Goal: Information Seeking & Learning: Learn about a topic

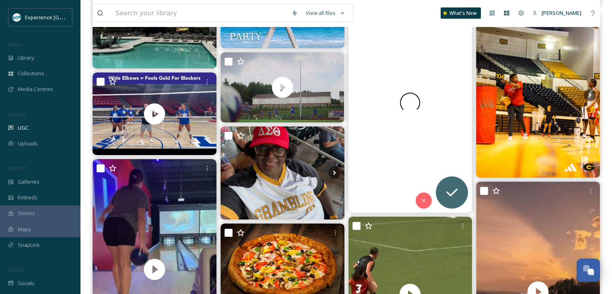
scroll to position [1770, 0]
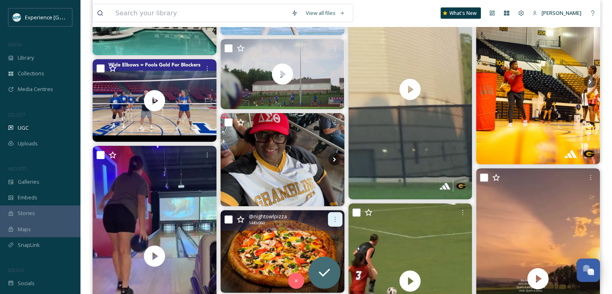
click at [335, 218] on icon at bounding box center [335, 219] width 6 height 6
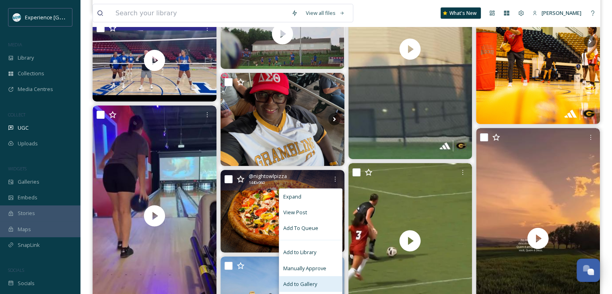
scroll to position [1890, 0]
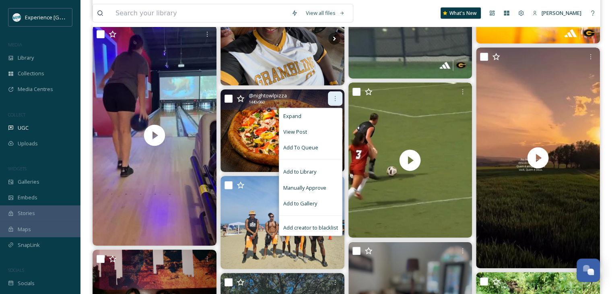
click at [337, 97] on icon at bounding box center [335, 98] width 6 height 6
click at [333, 99] on icon at bounding box center [335, 98] width 6 height 6
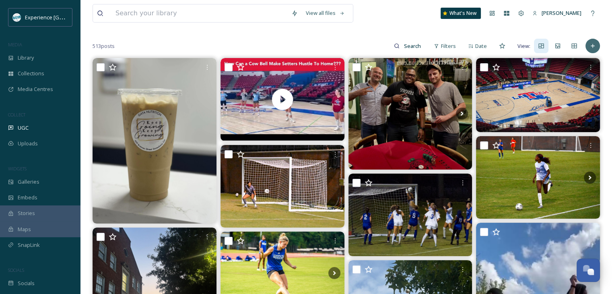
scroll to position [0, 0]
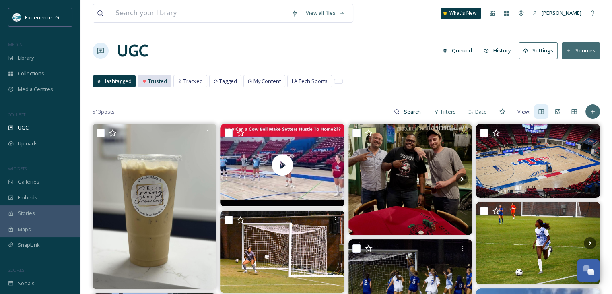
click at [161, 83] on span "Trusted" at bounding box center [157, 81] width 19 height 8
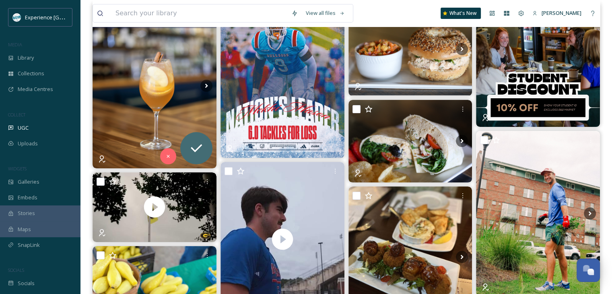
scroll to position [80, 0]
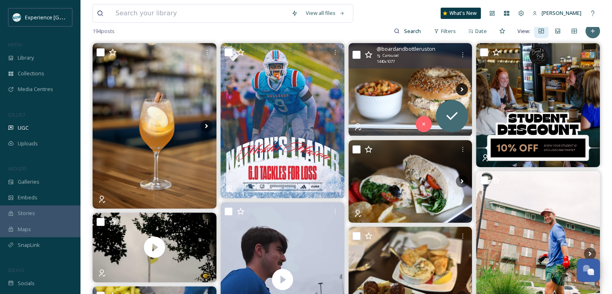
click at [458, 88] on icon at bounding box center [462, 89] width 12 height 12
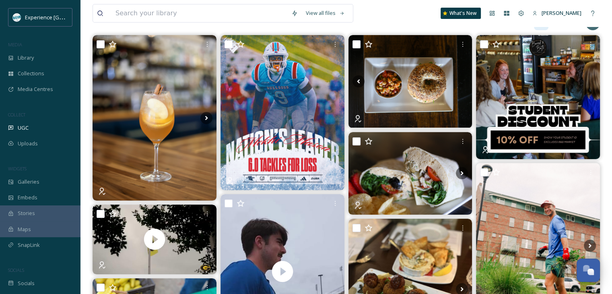
scroll to position [0, 0]
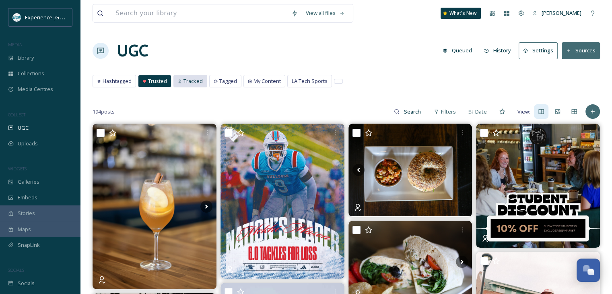
click at [184, 78] on span "Tracked" at bounding box center [192, 81] width 19 height 8
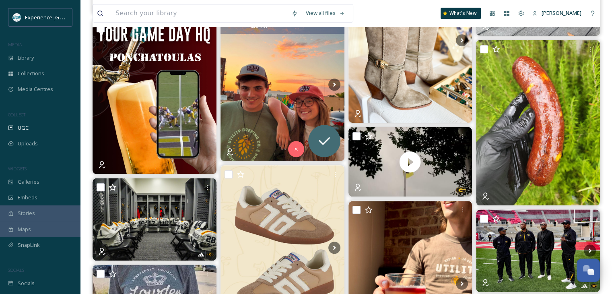
scroll to position [724, 0]
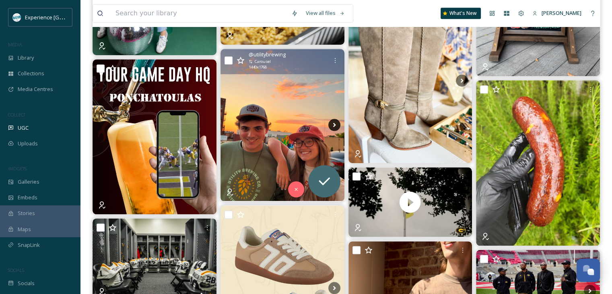
click at [330, 128] on icon at bounding box center [334, 125] width 12 height 12
click at [330, 121] on icon at bounding box center [334, 125] width 12 height 12
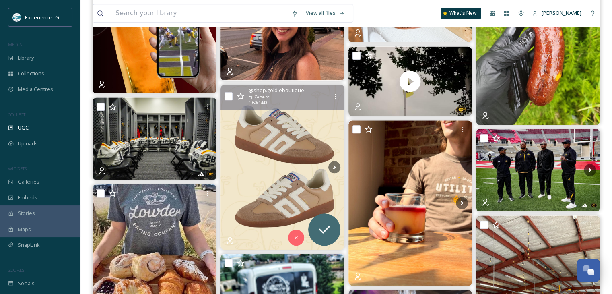
scroll to position [925, 0]
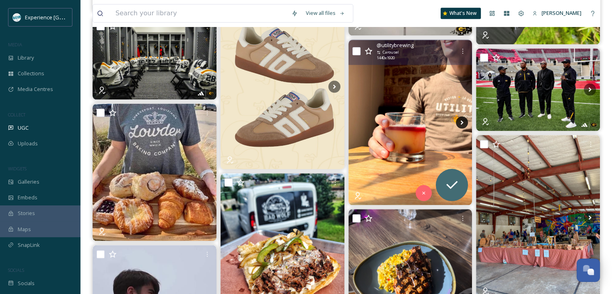
click at [460, 120] on icon at bounding box center [462, 122] width 12 height 12
click at [463, 121] on icon at bounding box center [462, 122] width 12 height 12
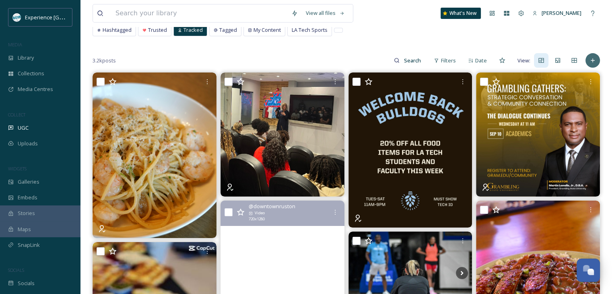
scroll to position [25, 0]
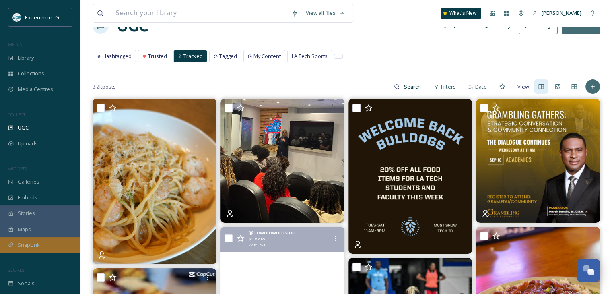
click at [37, 248] on span "SnapLink" at bounding box center [29, 245] width 22 height 8
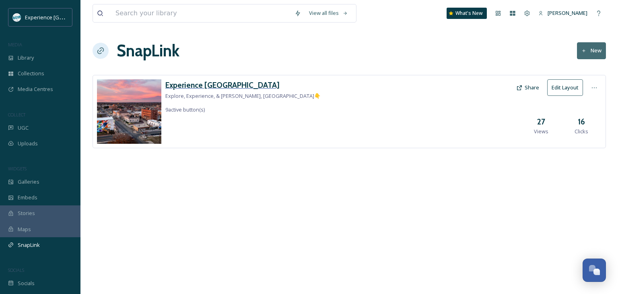
click at [196, 86] on h3 "Experience [GEOGRAPHIC_DATA]" at bounding box center [242, 85] width 155 height 12
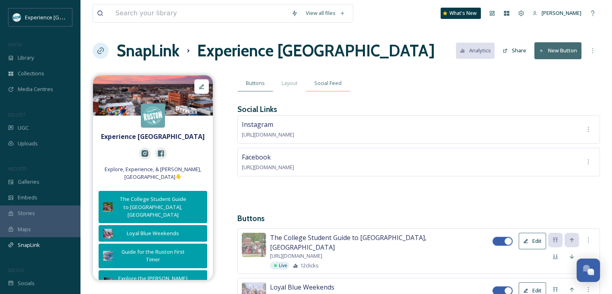
click at [325, 82] on span "Social Feed" at bounding box center [327, 83] width 27 height 8
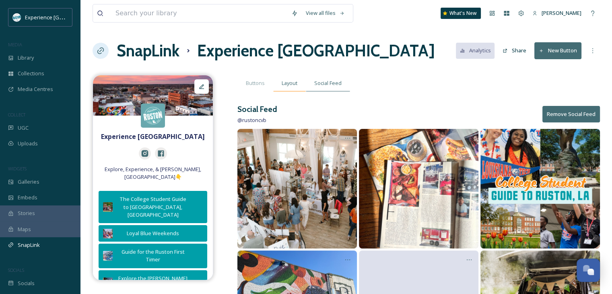
click at [294, 83] on span "Layout" at bounding box center [290, 83] width 16 height 8
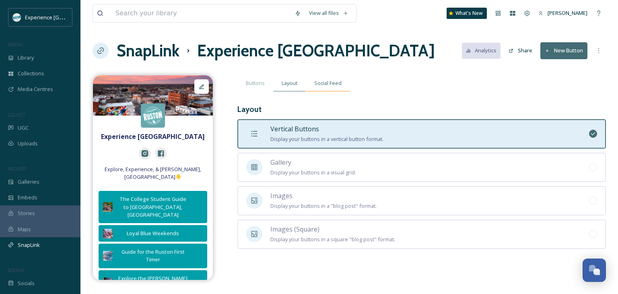
click at [325, 82] on span "Social Feed" at bounding box center [327, 83] width 27 height 8
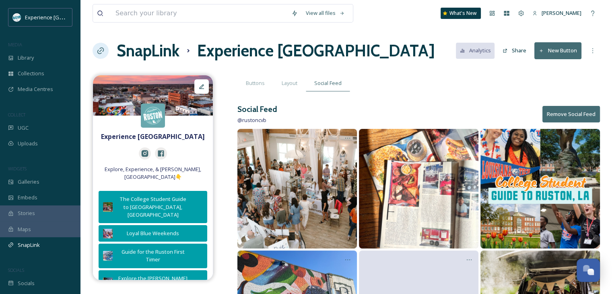
click at [441, 82] on div "Buttons Layout Social Feed" at bounding box center [418, 83] width 362 height 16
click at [265, 87] on div "Buttons" at bounding box center [255, 83] width 36 height 16
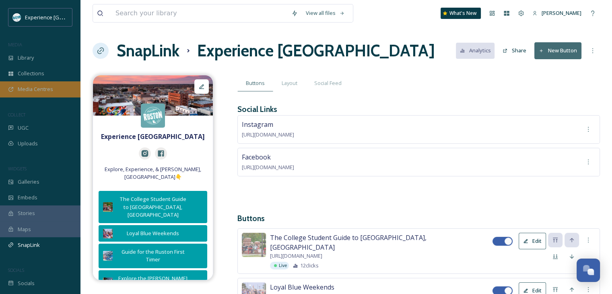
click at [55, 94] on div "Media Centres" at bounding box center [40, 89] width 80 height 16
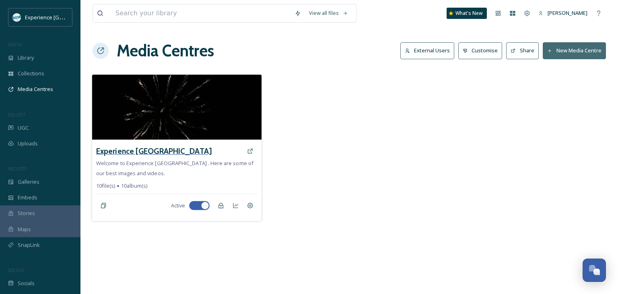
click at [150, 153] on h3 "Experience [GEOGRAPHIC_DATA]" at bounding box center [153, 151] width 115 height 12
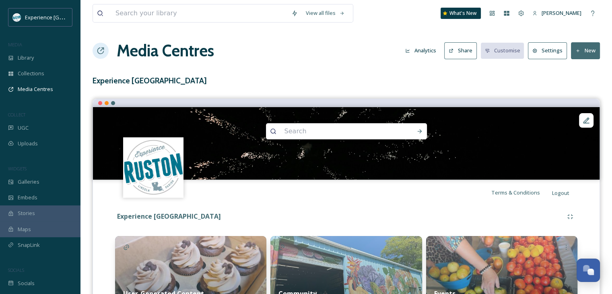
click at [432, 49] on button "Analytics" at bounding box center [420, 51] width 39 height 16
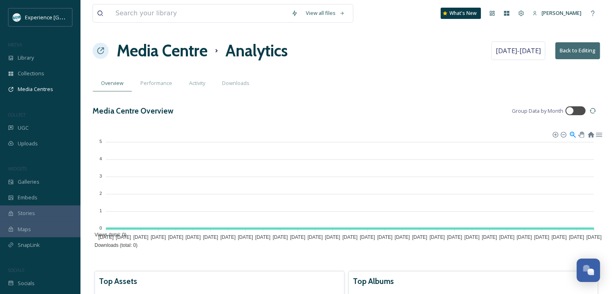
click at [172, 48] on h1 "Media Centre" at bounding box center [162, 51] width 91 height 24
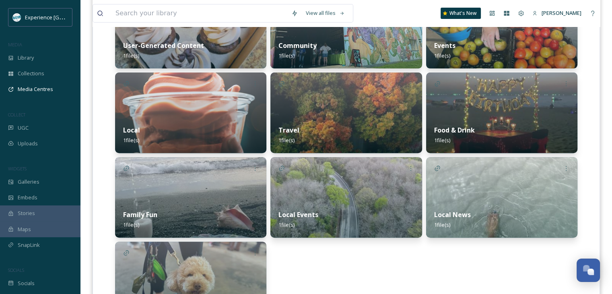
scroll to position [308, 0]
